Goal: Information Seeking & Learning: Learn about a topic

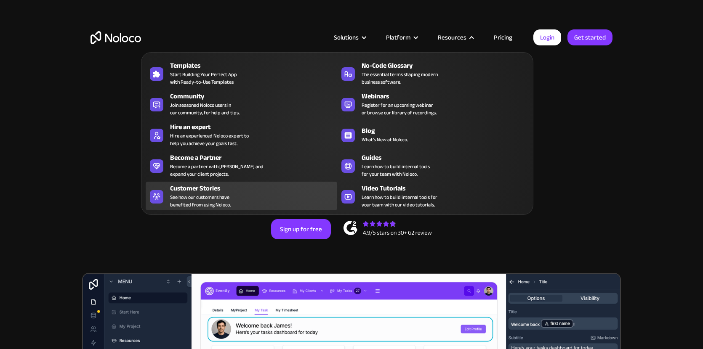
click at [280, 194] on div "Customer Stories See how our customers have benefited from using Noloco." at bounding box center [251, 196] width 163 height 25
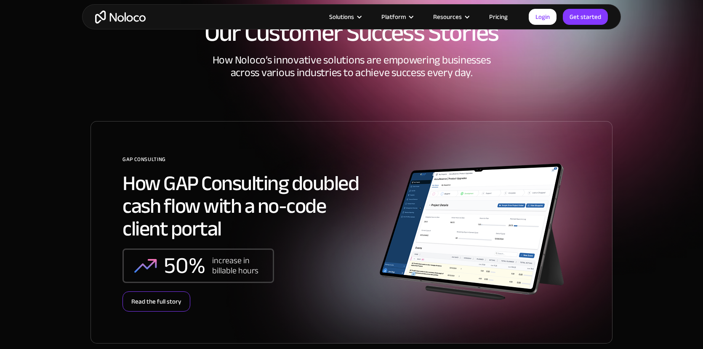
scroll to position [46, 0]
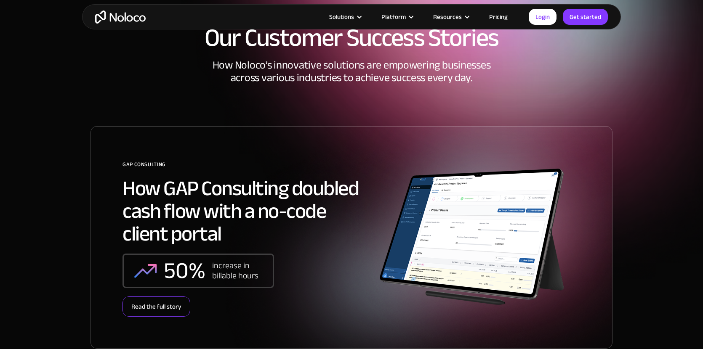
click at [158, 302] on div "Read the full story" at bounding box center [157, 307] width 68 height 20
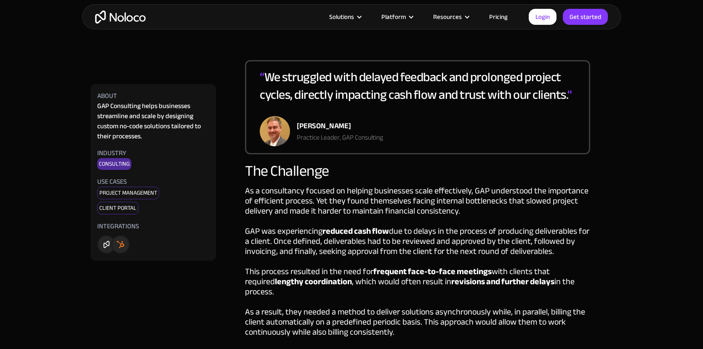
scroll to position [374, 0]
